Goal: Find specific page/section: Find specific page/section

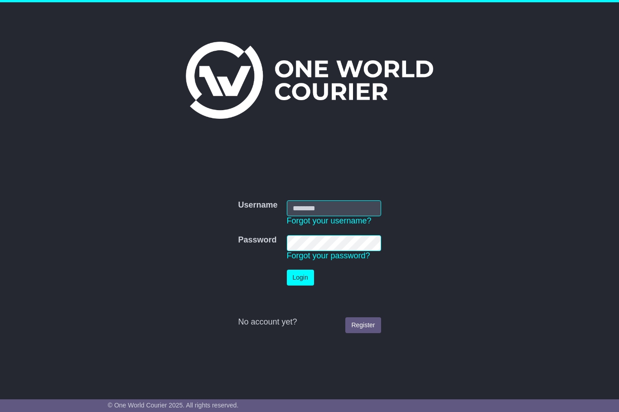
type input "**********"
click at [311, 273] on button "Login" at bounding box center [300, 277] width 27 height 16
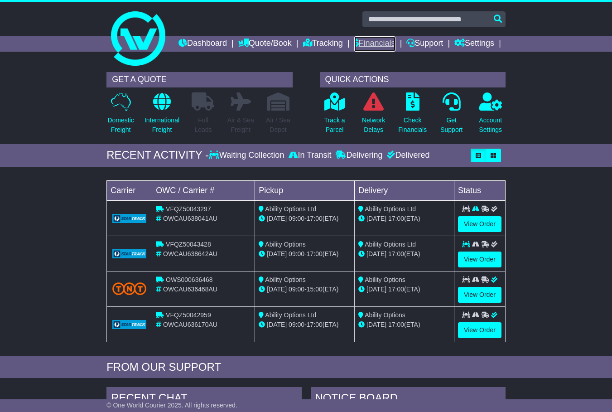
click at [395, 41] on link "Financials" at bounding box center [374, 43] width 41 height 15
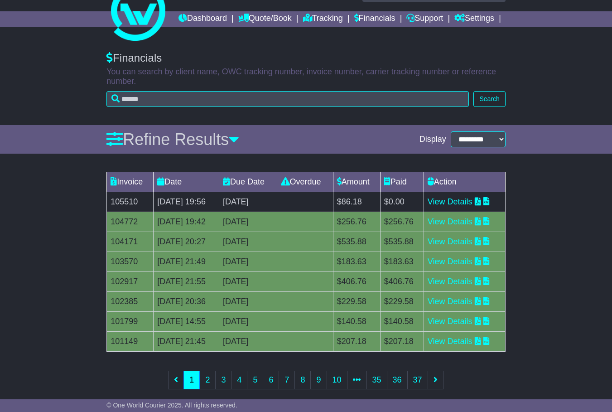
scroll to position [45, 0]
